Goal: Transaction & Acquisition: Obtain resource

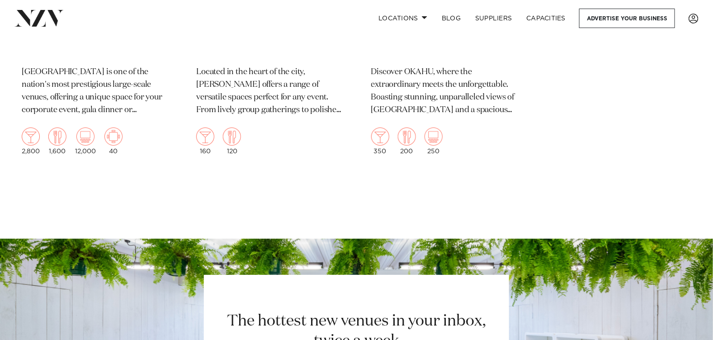
scroll to position [12535, 0]
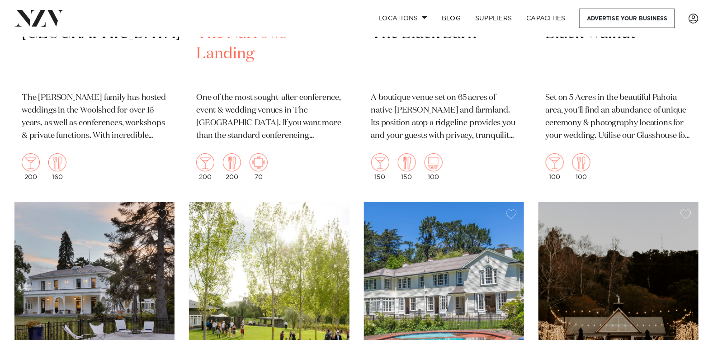
scroll to position [5609, 0]
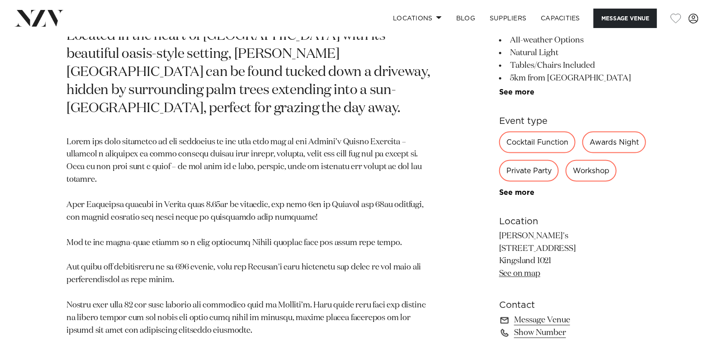
scroll to position [498, 0]
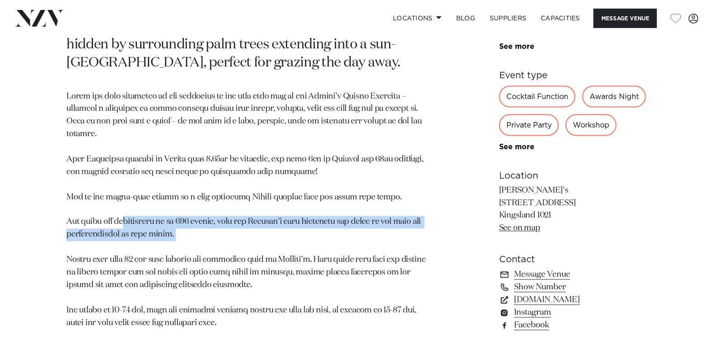
drag, startPoint x: 179, startPoint y: 196, endPoint x: 282, endPoint y: 210, distance: 103.6
click at [282, 210] on p at bounding box center [250, 229] width 369 height 278
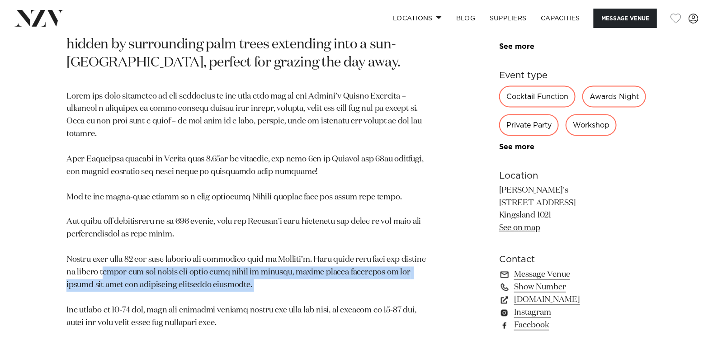
drag, startPoint x: 98, startPoint y: 237, endPoint x: 319, endPoint y: 265, distance: 223.4
click at [319, 265] on p at bounding box center [250, 229] width 369 height 278
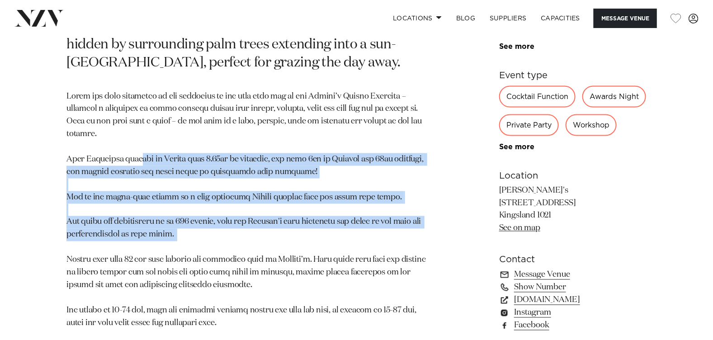
drag, startPoint x: 145, startPoint y: 125, endPoint x: 308, endPoint y: 214, distance: 184.8
click at [308, 214] on p at bounding box center [250, 229] width 369 height 278
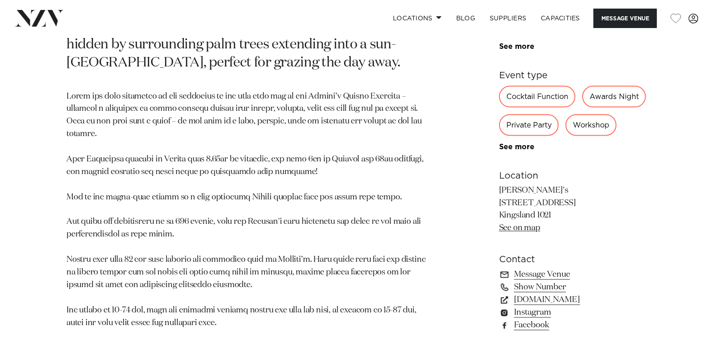
click at [201, 117] on p at bounding box center [250, 229] width 369 height 278
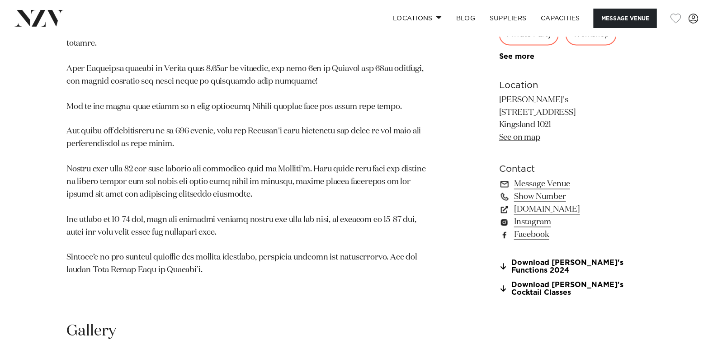
scroll to position [679, 0]
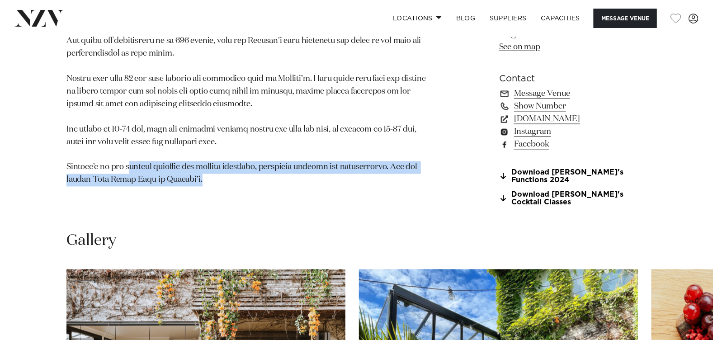
drag, startPoint x: 129, startPoint y: 132, endPoint x: 264, endPoint y: 151, distance: 136.1
click at [264, 151] on p at bounding box center [250, 49] width 369 height 278
click at [267, 151] on p at bounding box center [250, 49] width 369 height 278
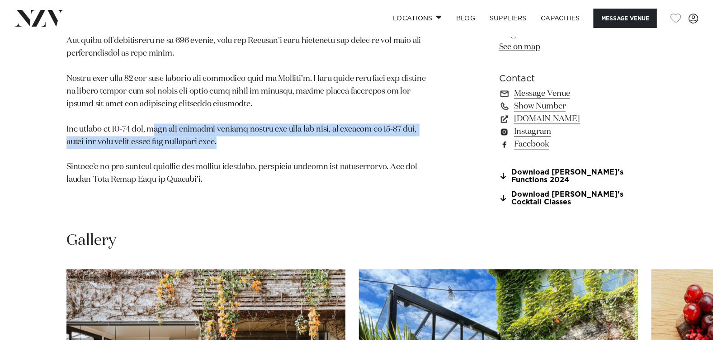
drag, startPoint x: 197, startPoint y: 99, endPoint x: 338, endPoint y: 112, distance: 141.3
click at [338, 112] on p at bounding box center [250, 49] width 369 height 278
drag, startPoint x: 338, startPoint y: 112, endPoint x: 338, endPoint y: 119, distance: 7.2
click at [338, 112] on p at bounding box center [250, 49] width 369 height 278
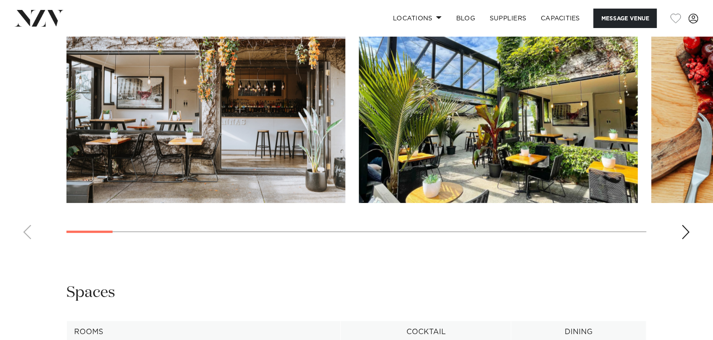
scroll to position [769, 0]
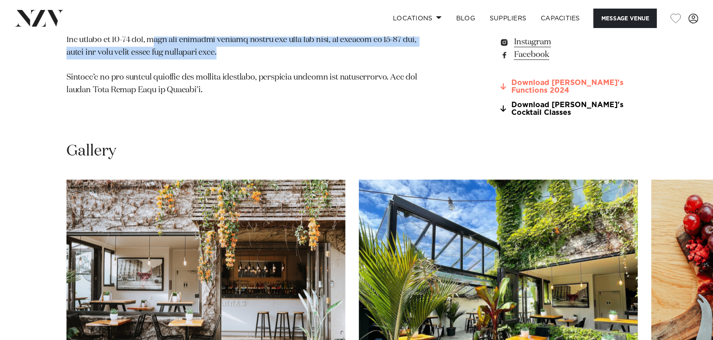
click at [541, 85] on link "Download Rosanna's Functions 2024" at bounding box center [572, 86] width 147 height 15
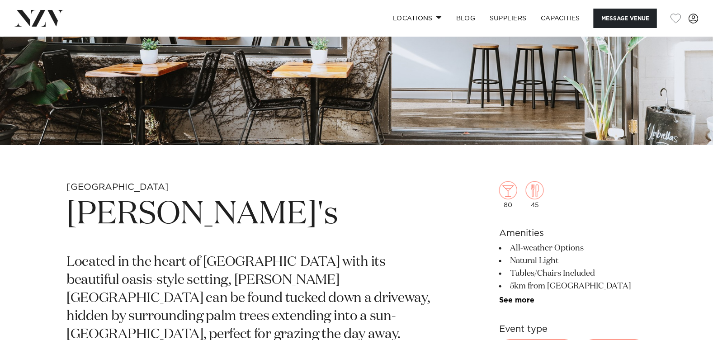
scroll to position [361, 0]
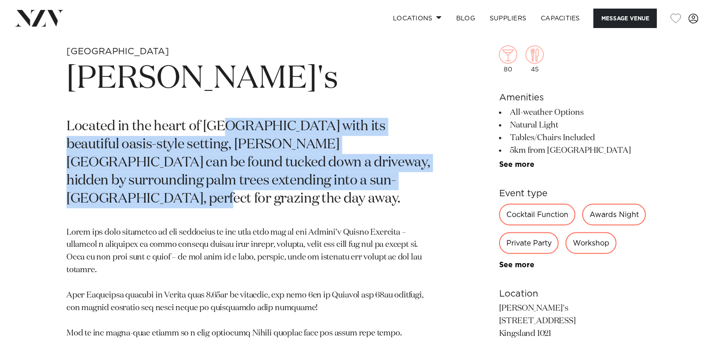
drag, startPoint x: 221, startPoint y: 135, endPoint x: 338, endPoint y: 185, distance: 127.5
click at [338, 185] on p "Located in the heart of Kingsland with its beautiful oasis-style setting, Rosan…" at bounding box center [250, 163] width 369 height 90
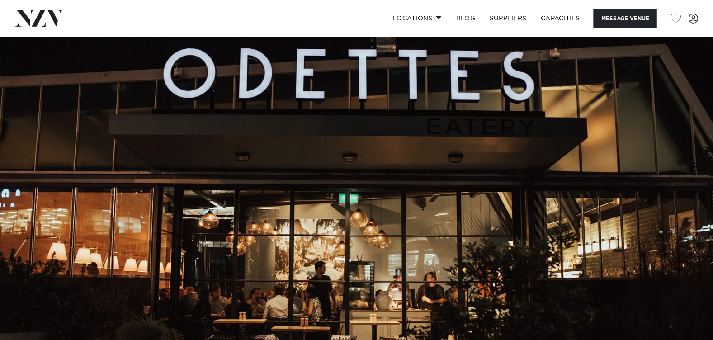
scroll to position [361, 0]
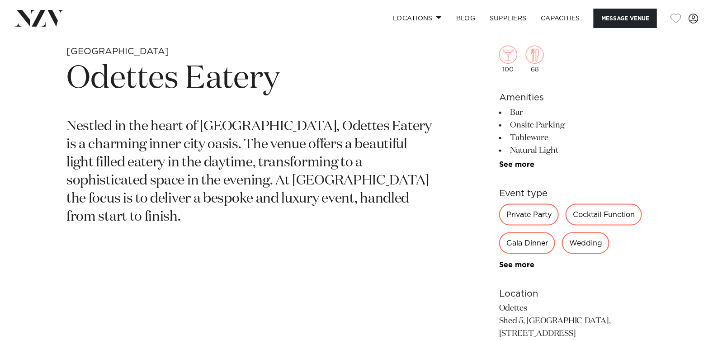
click at [522, 214] on div "Private Party" at bounding box center [529, 215] width 60 height 22
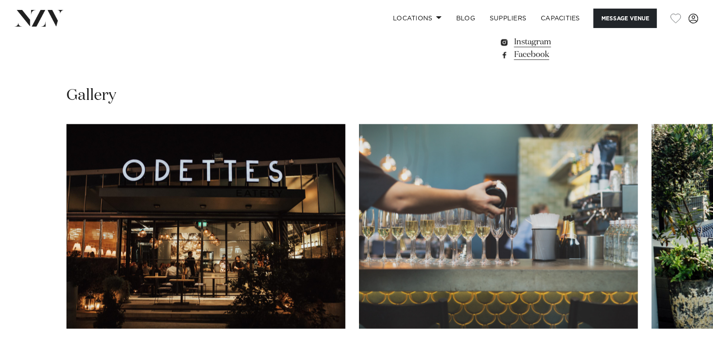
scroll to position [543, 0]
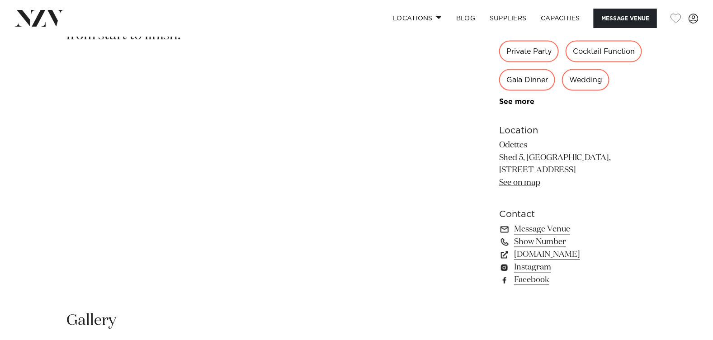
click at [534, 51] on div "Private Party" at bounding box center [529, 52] width 60 height 22
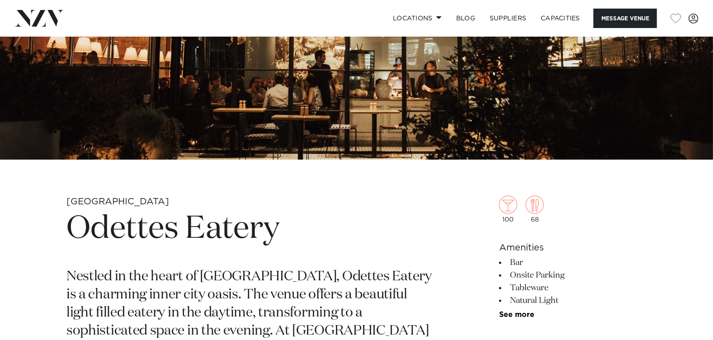
scroll to position [0, 0]
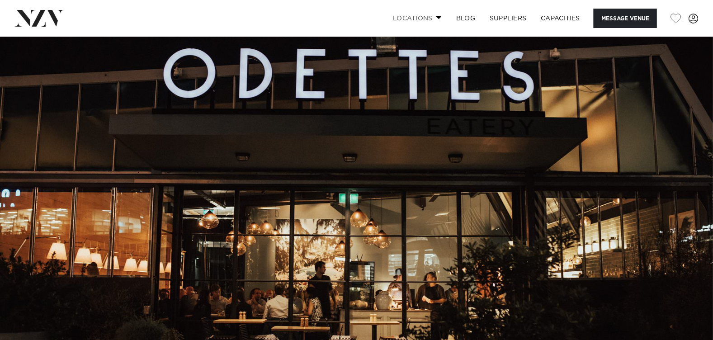
click at [412, 15] on link "Locations" at bounding box center [417, 18] width 63 height 19
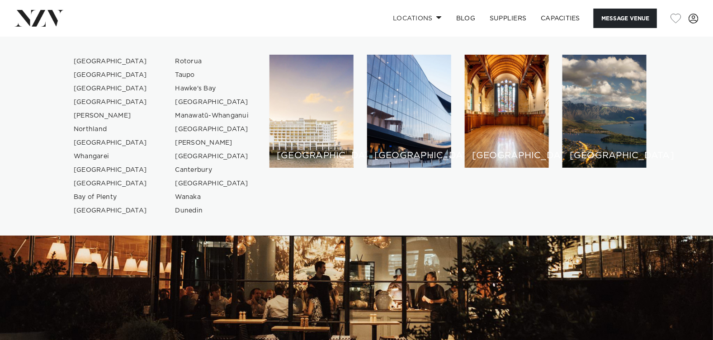
click at [335, 15] on div "Locations Auckland Wellington Christchurch Queenstown Hamilton Northland Bay of…" at bounding box center [459, 18] width 479 height 19
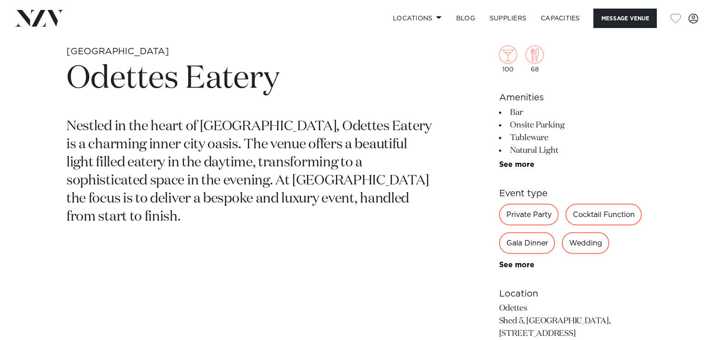
scroll to position [498, 0]
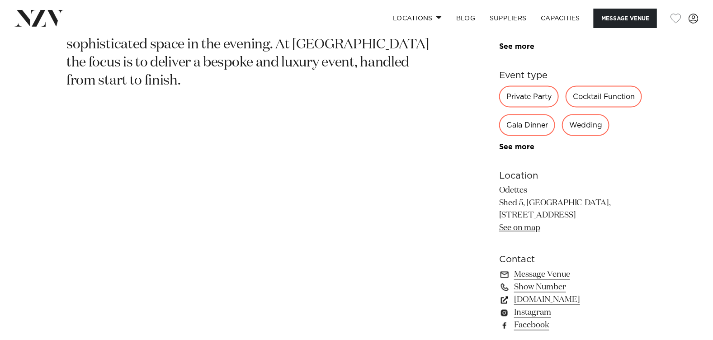
click at [526, 299] on link "www.odettes.co.nz" at bounding box center [572, 300] width 147 height 13
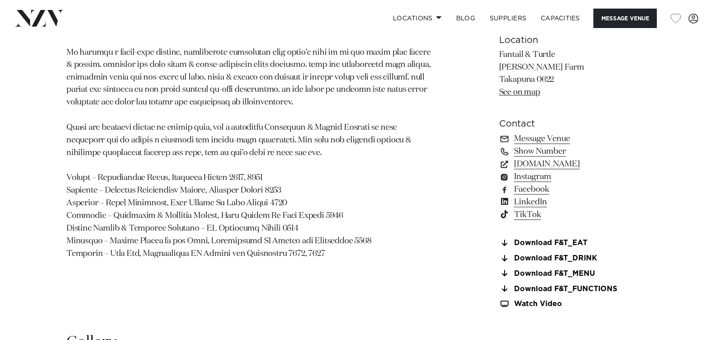
scroll to position [588, 0]
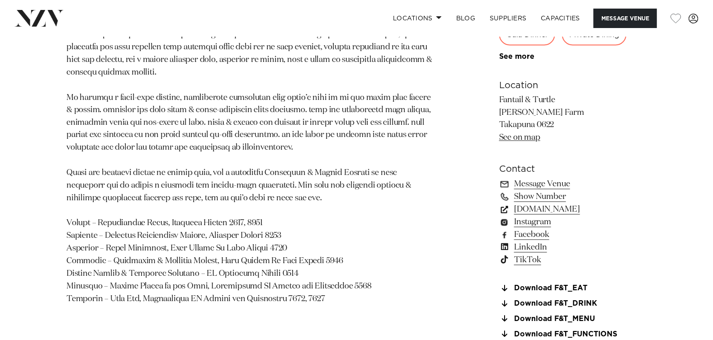
click at [541, 212] on link "[DOMAIN_NAME]" at bounding box center [572, 210] width 147 height 13
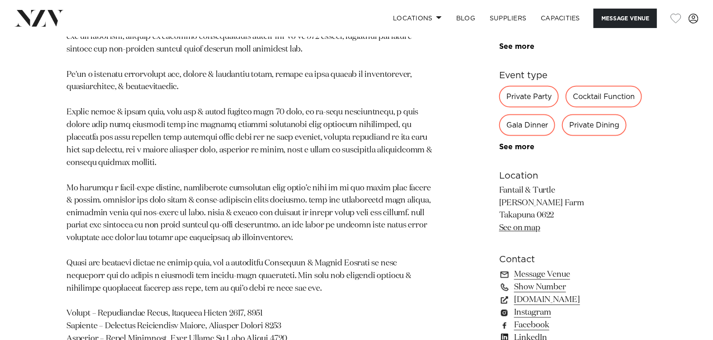
scroll to position [271, 0]
